Goal: Navigation & Orientation: Understand site structure

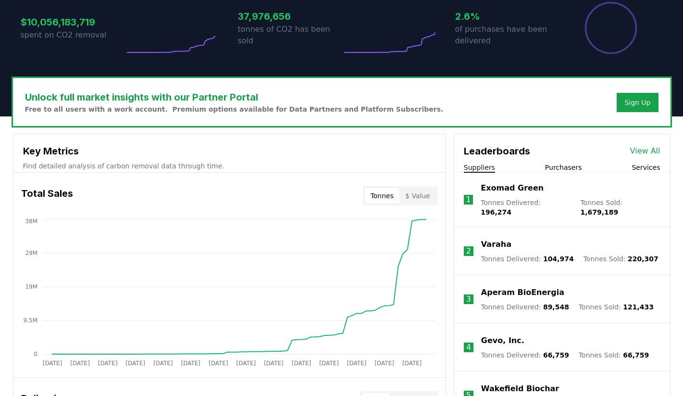
scroll to position [227, 0]
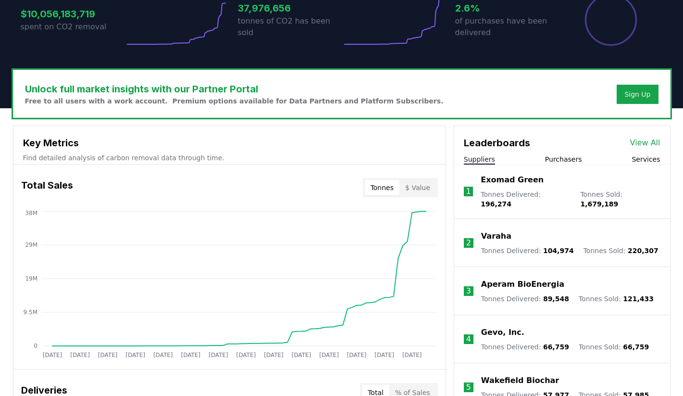
click at [559, 159] on button "Purchasers" at bounding box center [563, 159] width 37 height 10
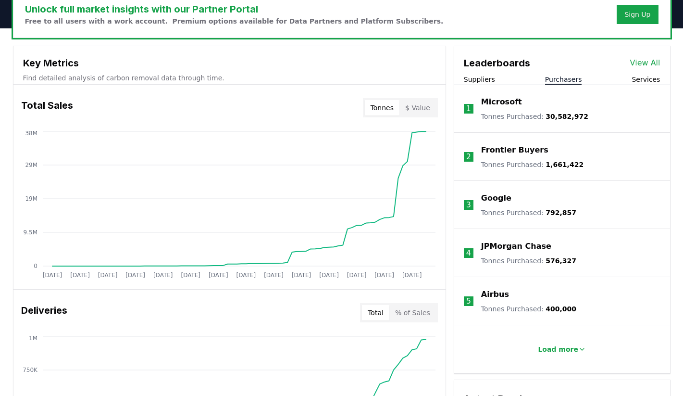
scroll to position [313, 0]
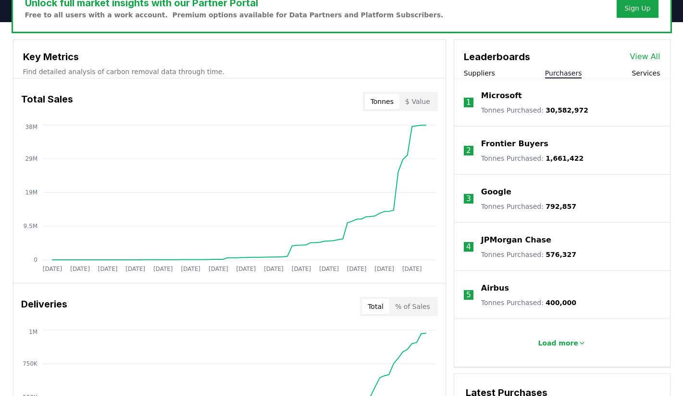
click at [487, 74] on button "Suppliers" at bounding box center [479, 73] width 31 height 10
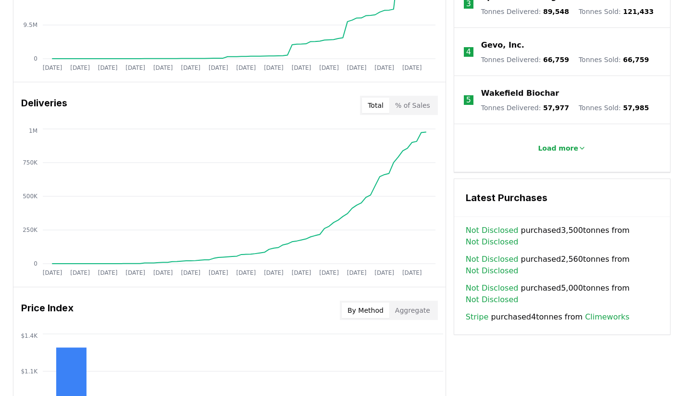
scroll to position [0, 0]
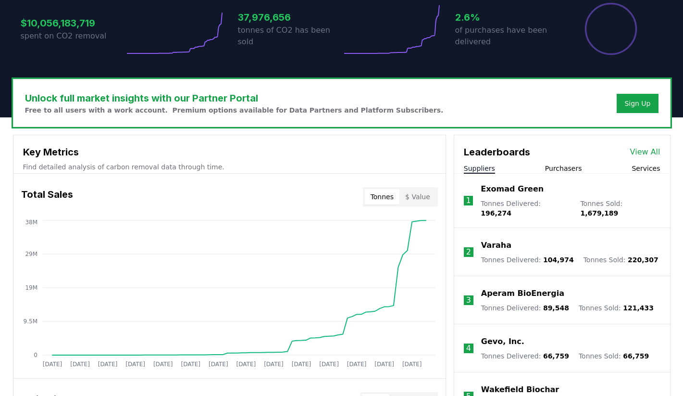
scroll to position [232, 0]
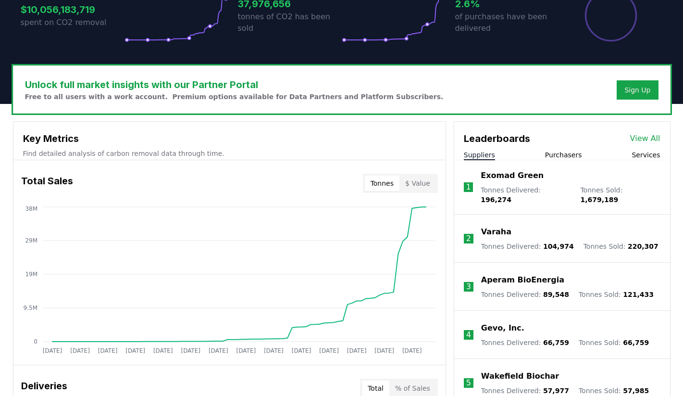
click at [649, 152] on button "Services" at bounding box center [646, 155] width 28 height 10
